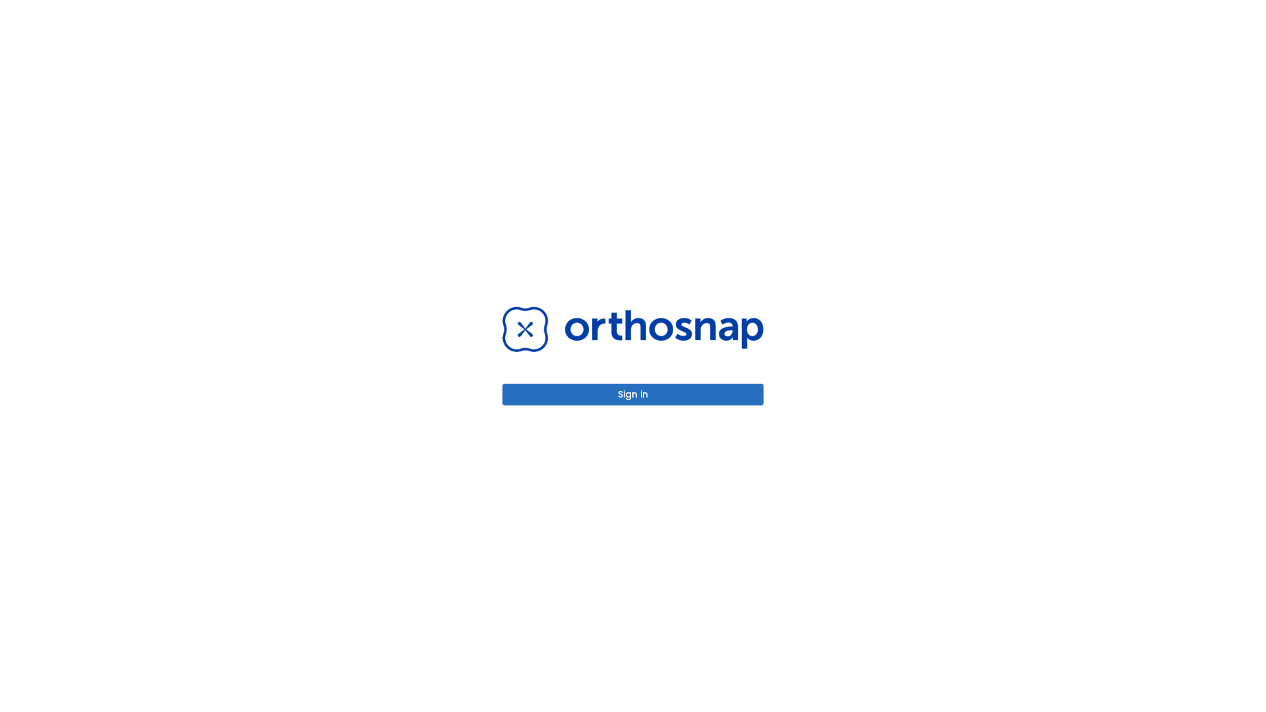
click at [633, 394] on button "Sign in" at bounding box center [633, 395] width 261 height 22
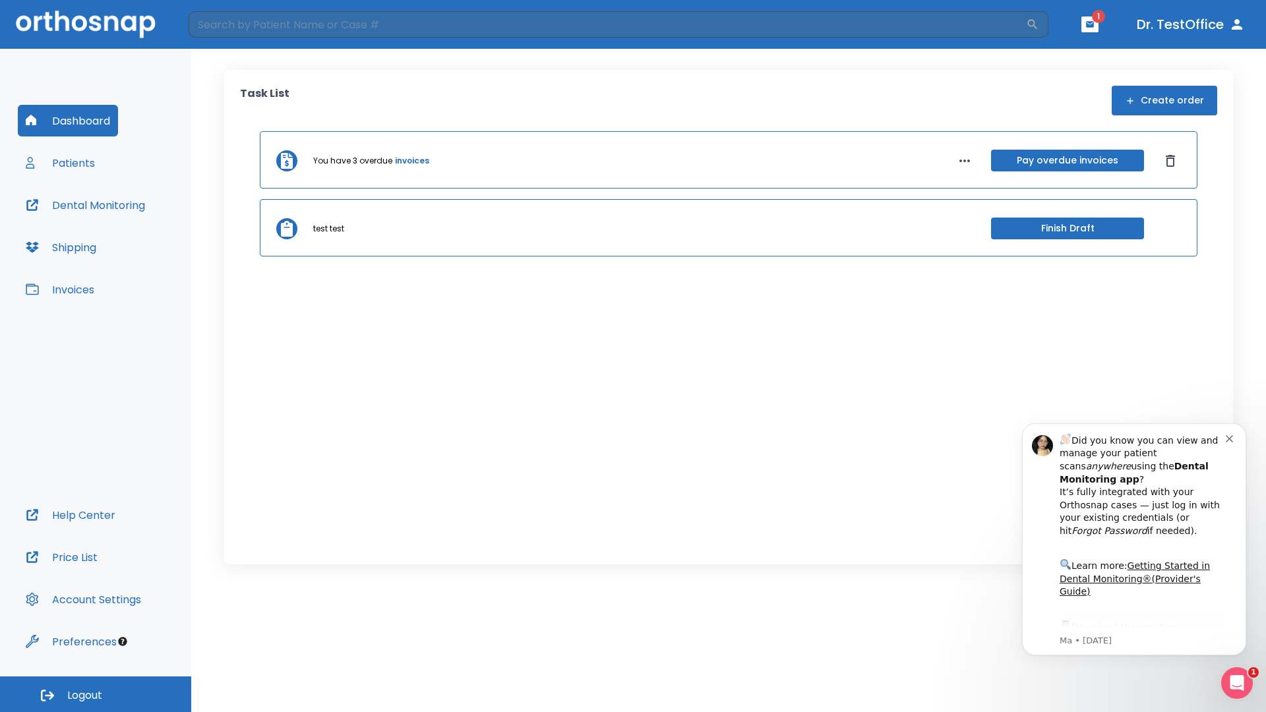
click at [96, 694] on span "Logout" at bounding box center [84, 695] width 35 height 15
